Goal: Entertainment & Leisure: Browse casually

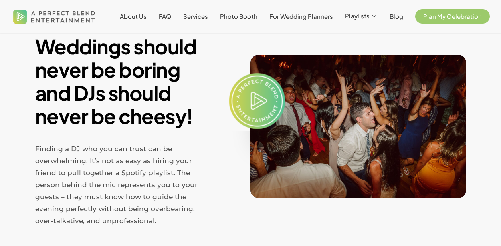
scroll to position [320, 0]
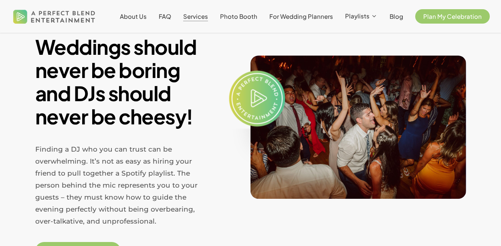
click at [193, 18] on span "Services" at bounding box center [195, 16] width 25 height 8
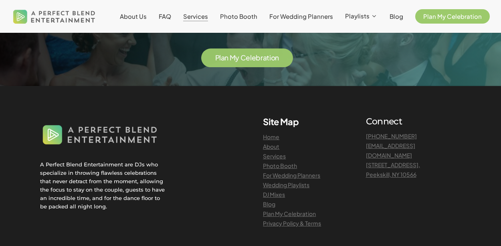
scroll to position [1792, 0]
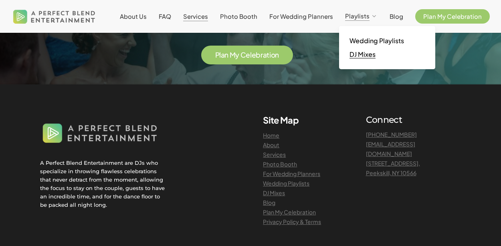
click at [363, 52] on span "DJ Mixes" at bounding box center [362, 54] width 26 height 8
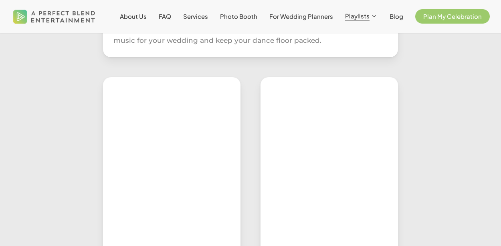
scroll to position [294, 0]
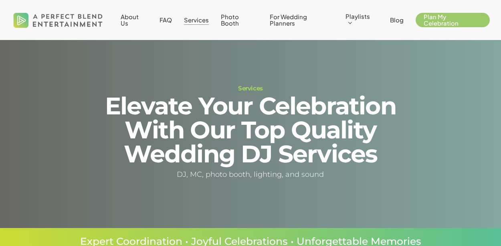
scroll to position [1792, 0]
